Goal: Find specific page/section

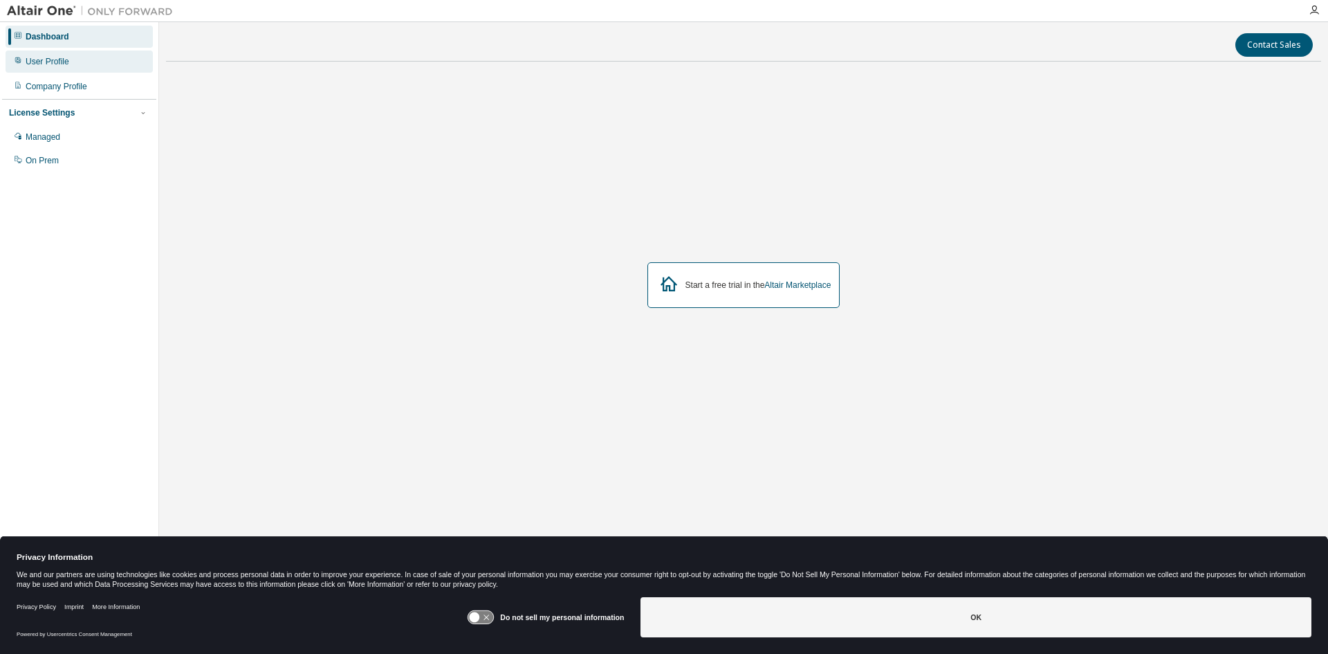
click at [62, 62] on div "User Profile" at bounding box center [48, 61] width 44 height 11
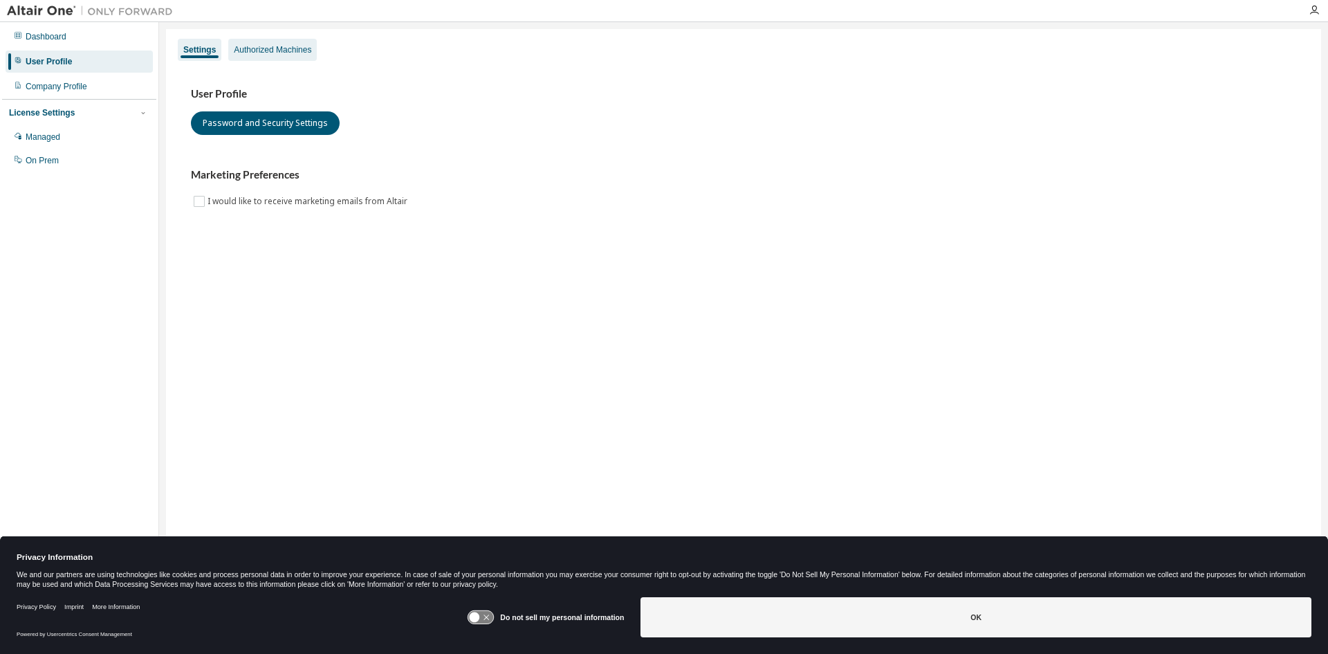
click at [278, 49] on div "Authorized Machines" at bounding box center [272, 49] width 77 height 11
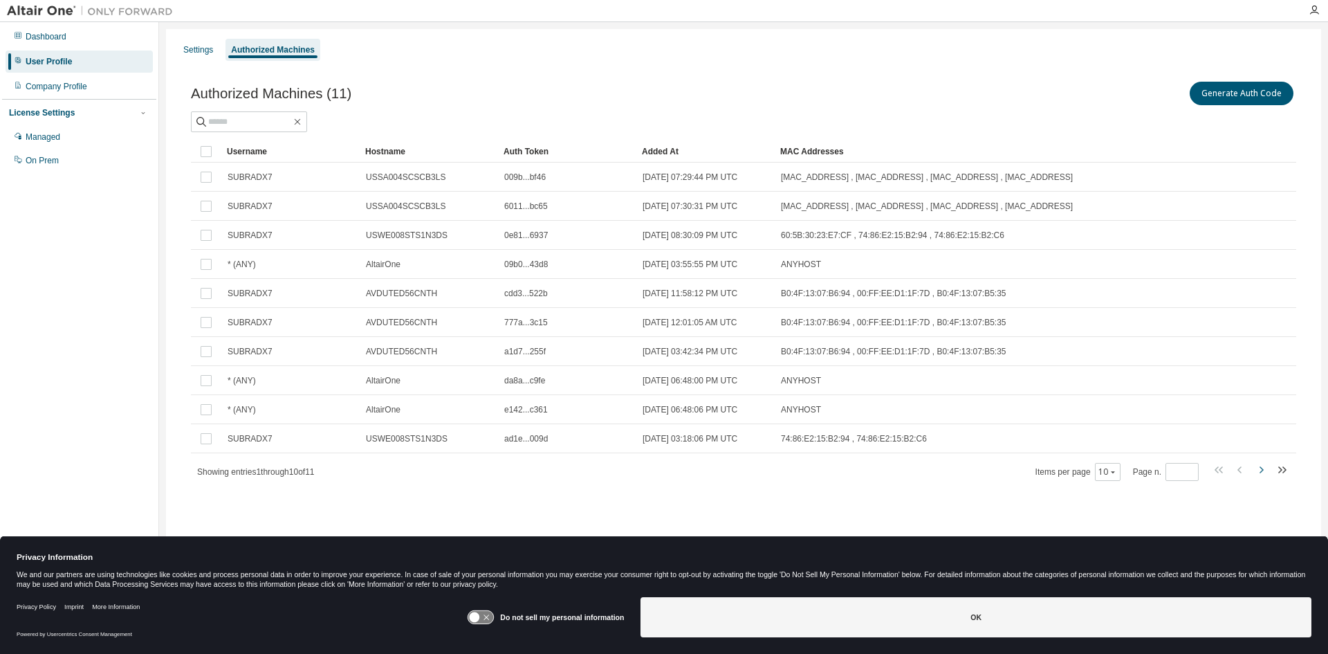
click at [1259, 470] on icon "button" at bounding box center [1261, 469] width 17 height 17
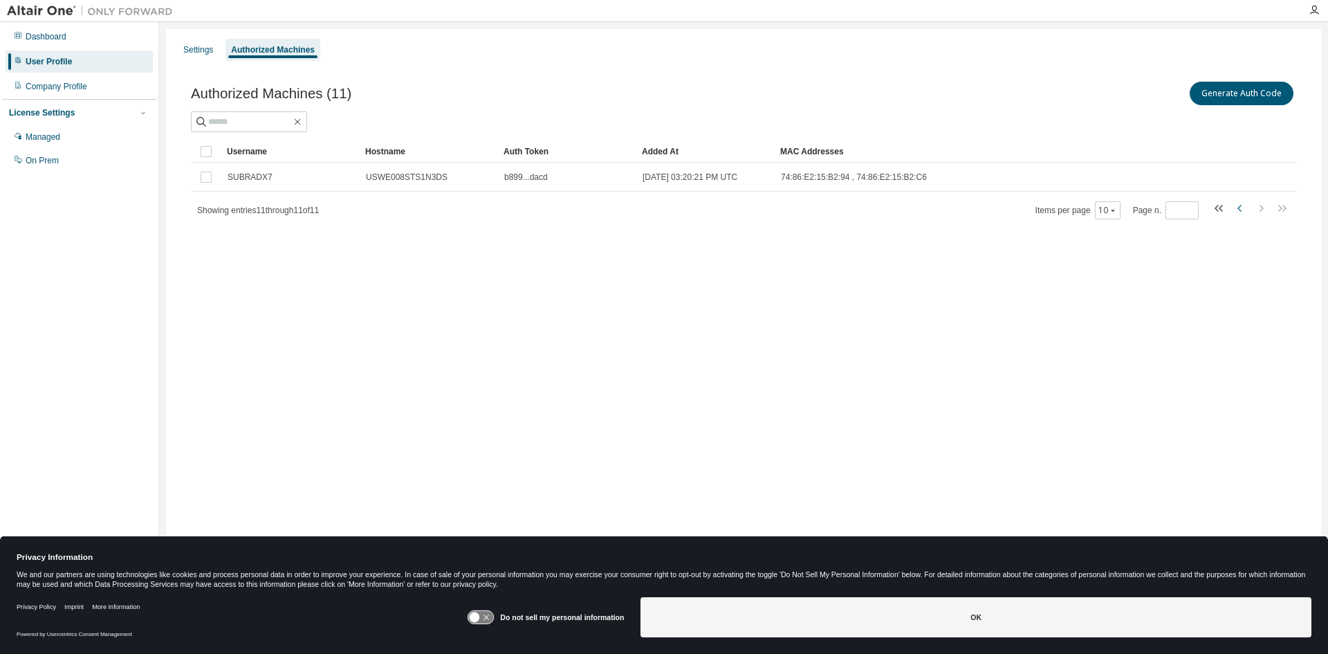
click at [1243, 207] on icon "button" at bounding box center [1240, 208] width 17 height 17
type input "*"
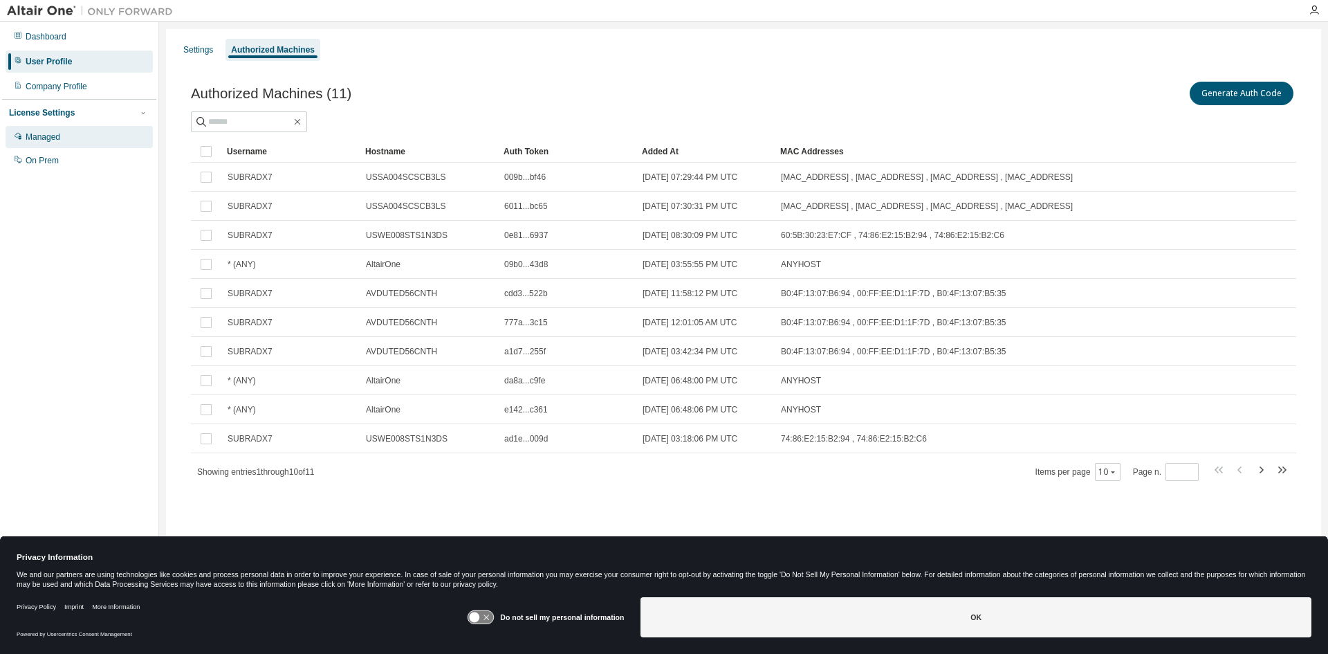
click at [52, 135] on div "Managed" at bounding box center [43, 136] width 35 height 11
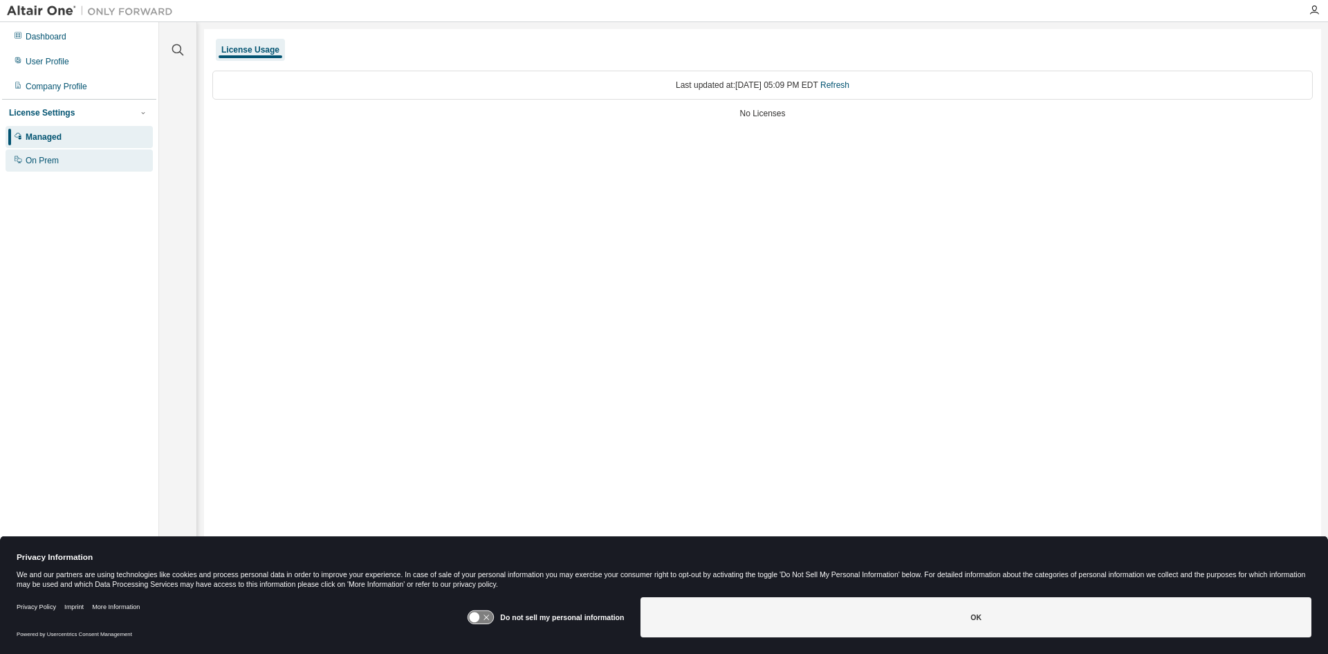
click at [38, 155] on div "On Prem" at bounding box center [79, 160] width 147 height 22
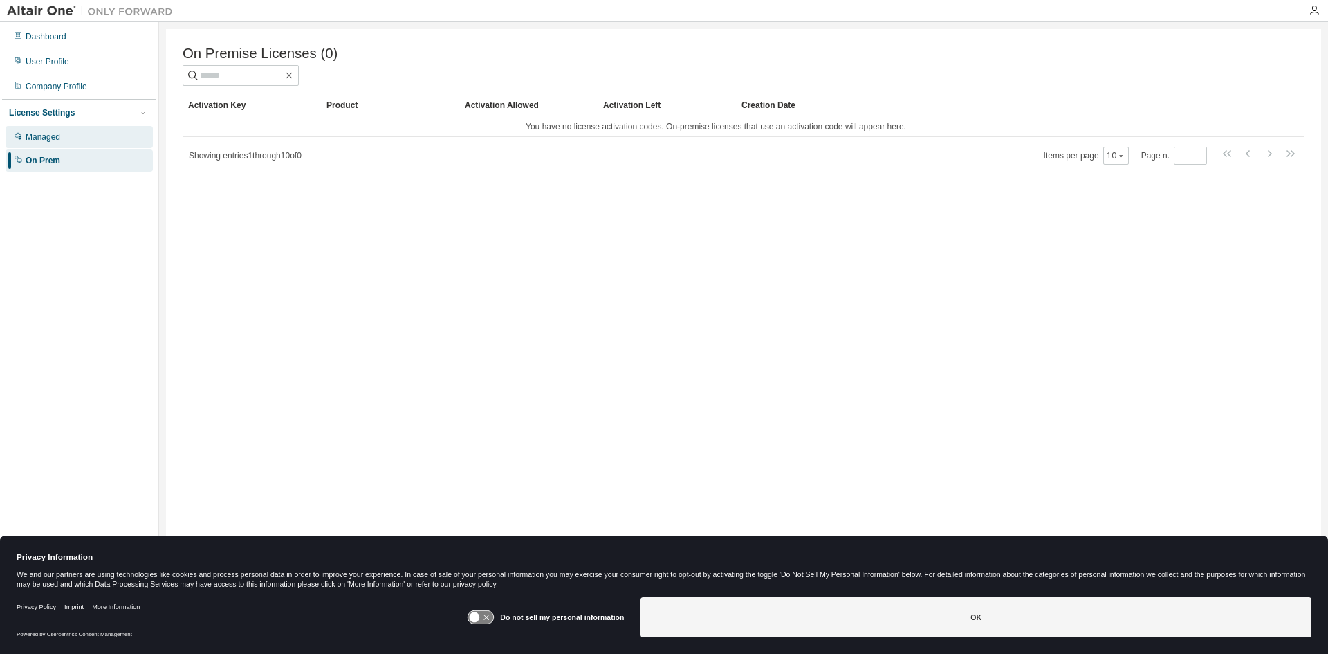
click at [48, 136] on div "Managed" at bounding box center [43, 136] width 35 height 11
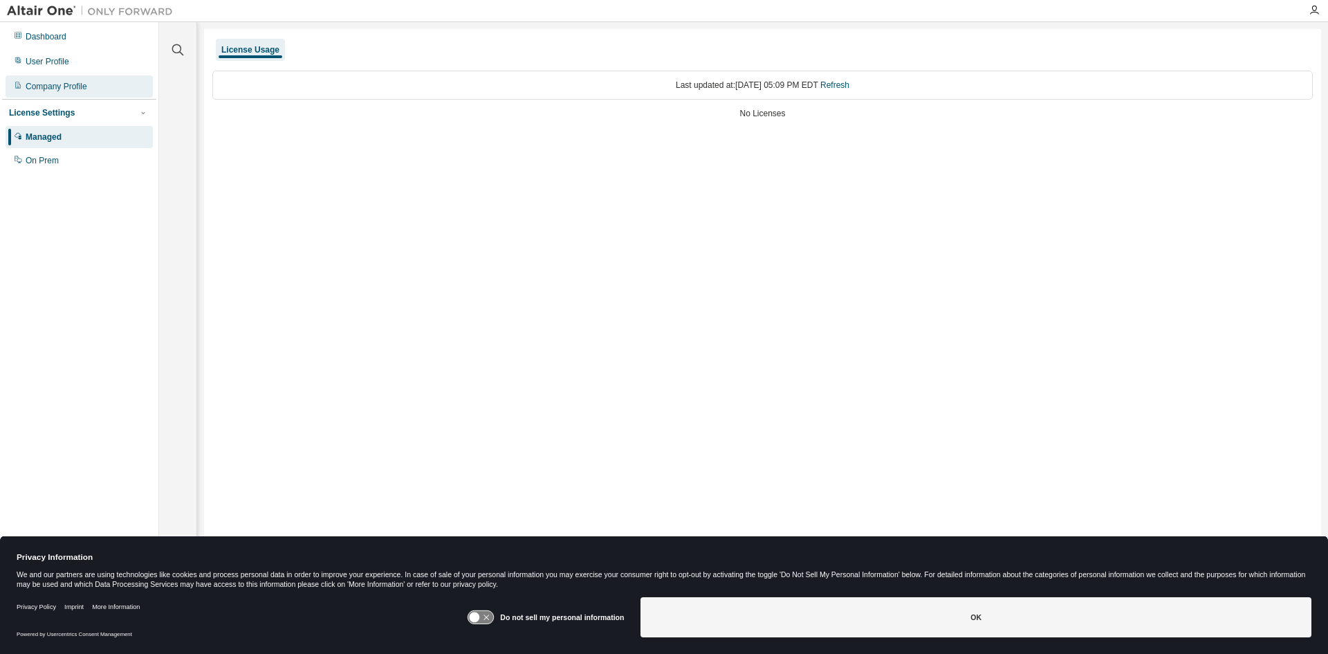
click at [60, 95] on div "Company Profile" at bounding box center [79, 86] width 147 height 22
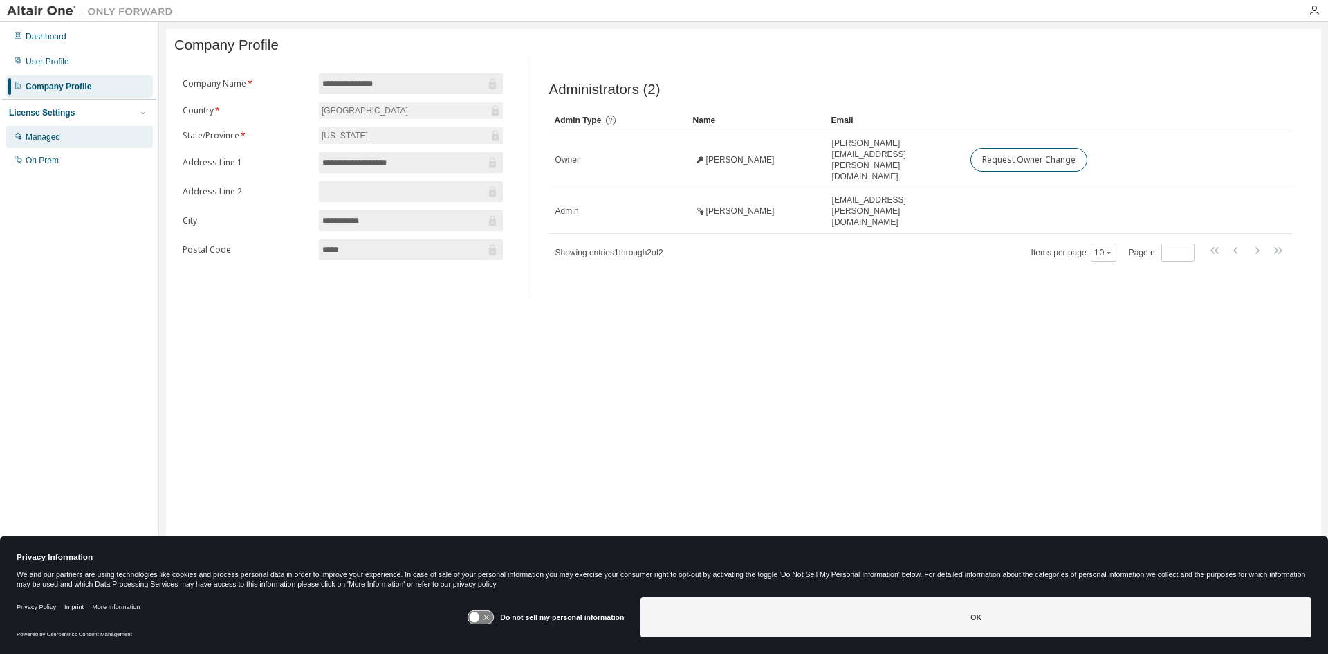
click at [59, 142] on div "Managed" at bounding box center [43, 136] width 35 height 11
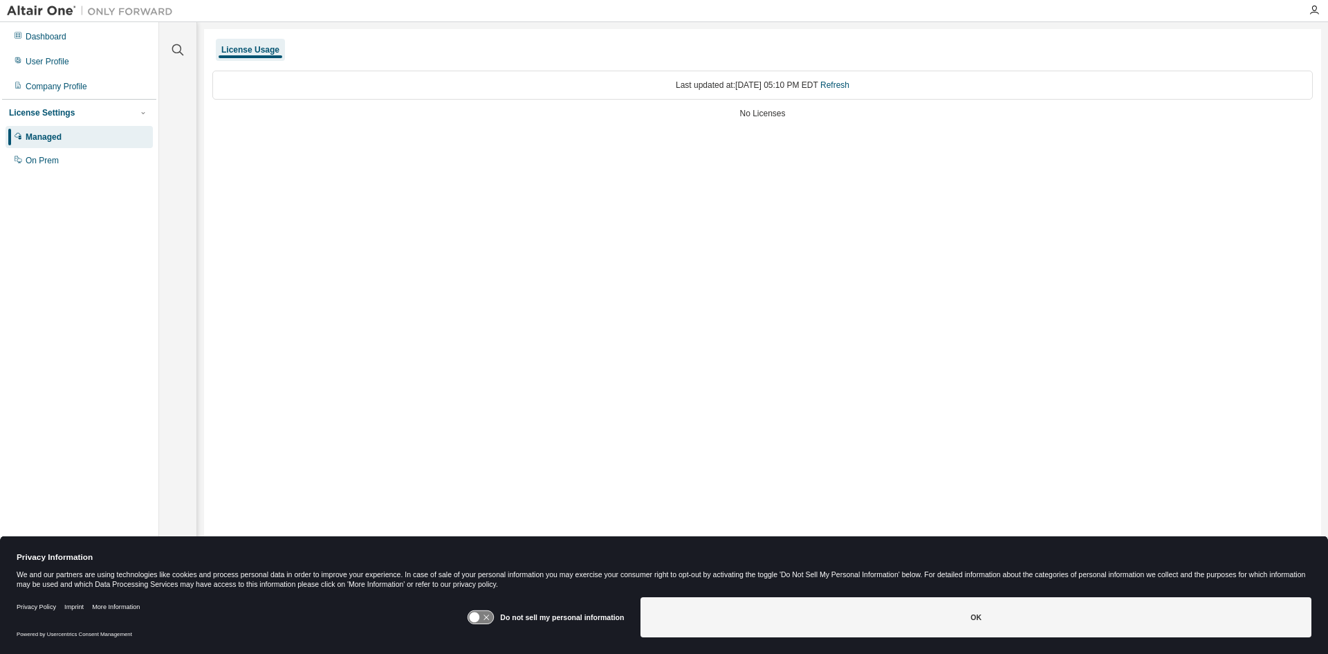
click at [848, 91] on div "Last updated at: Thu 2025-08-14 05:10 PM EDT Refresh" at bounding box center [762, 85] width 1100 height 29
click at [848, 87] on link "Refresh" at bounding box center [834, 85] width 29 height 10
